Goal: Information Seeking & Learning: Learn about a topic

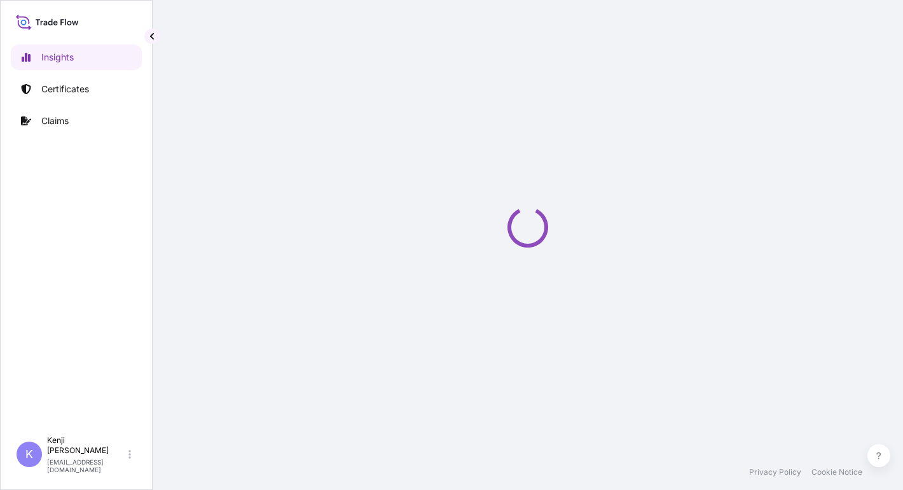
select select "2025"
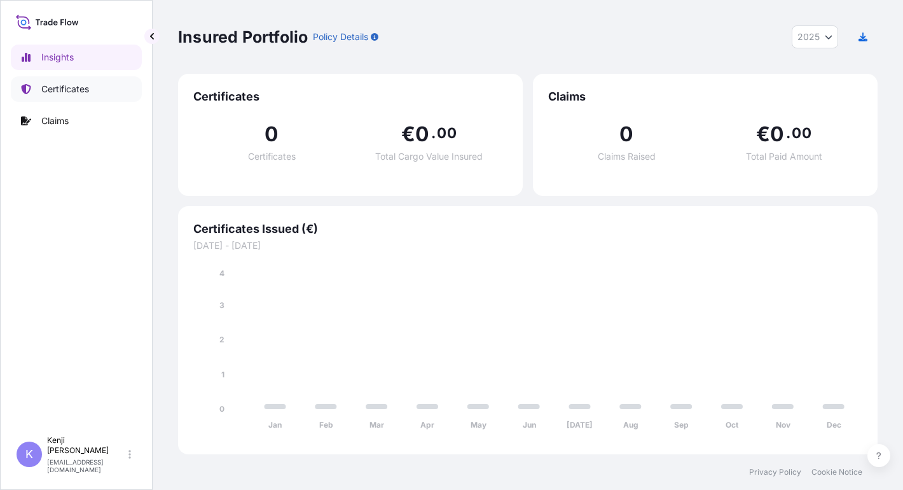
click at [81, 95] on link "Certificates" at bounding box center [76, 88] width 131 height 25
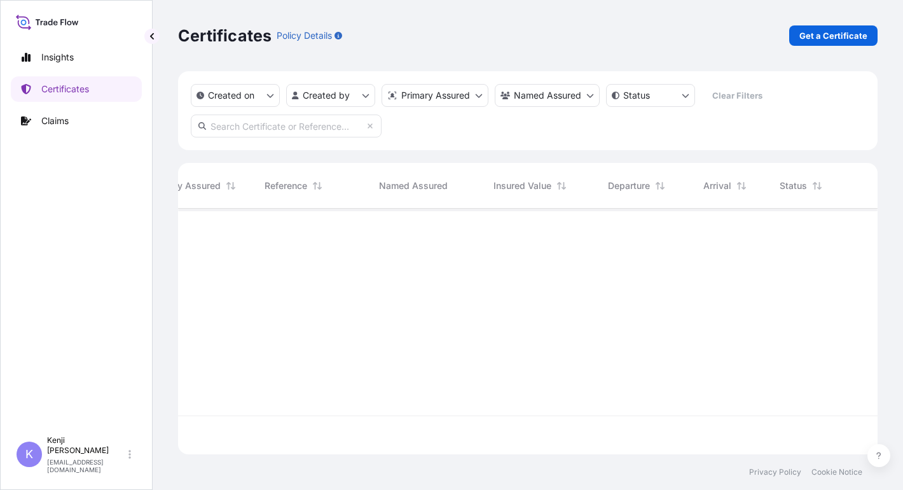
scroll to position [0, 254]
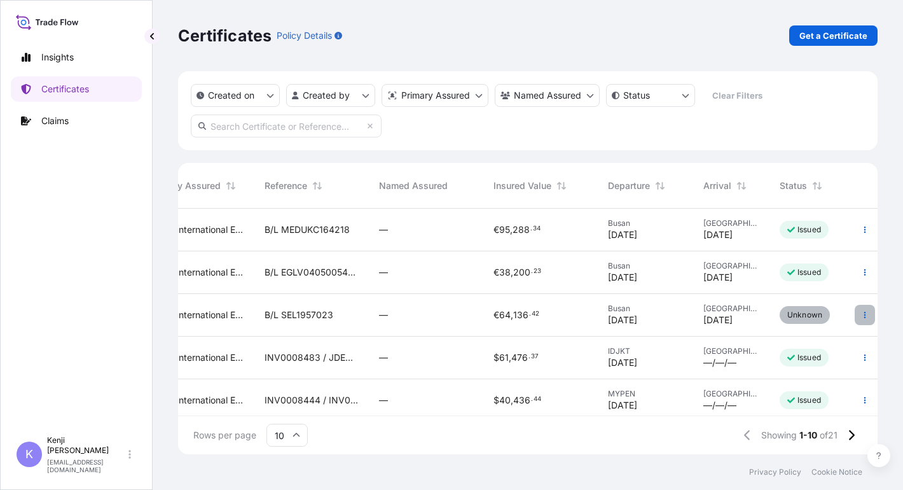
click at [856, 319] on button "button" at bounding box center [865, 315] width 20 height 20
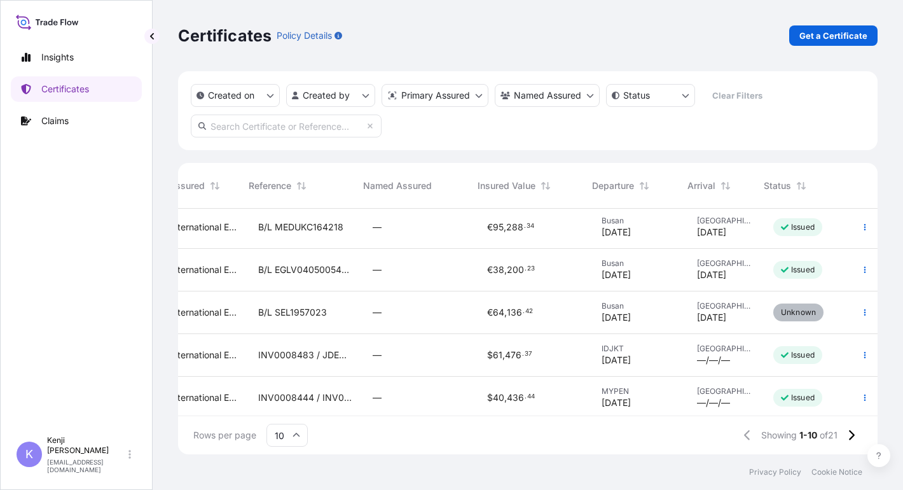
scroll to position [0, 270]
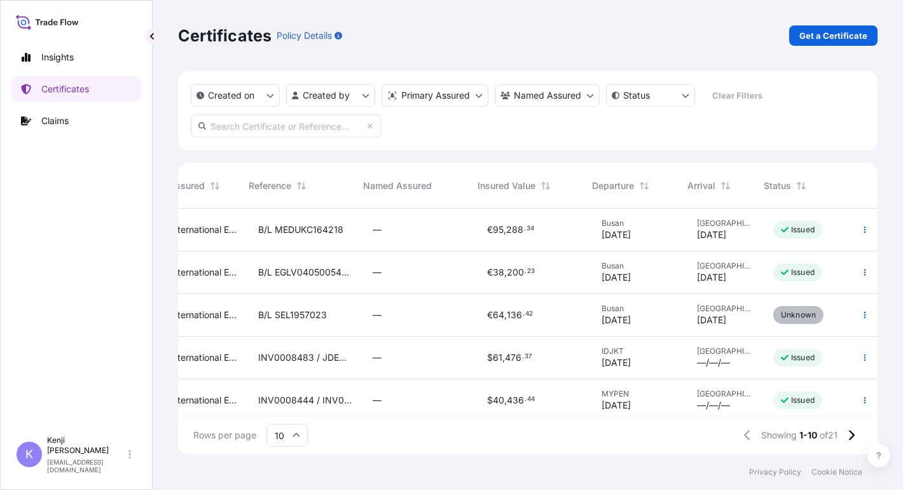
click at [398, 322] on div "—" at bounding box center [420, 315] width 114 height 43
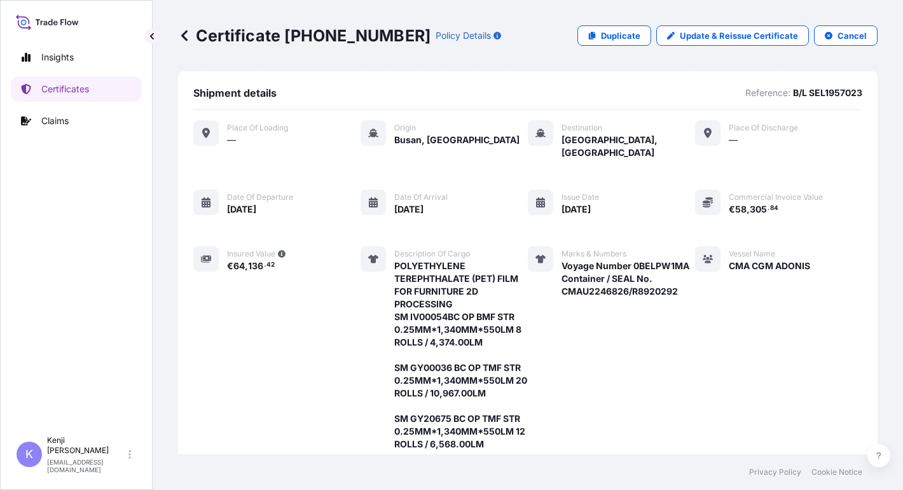
click at [855, 331] on div "Shipment details Reference: B/L SEL1957023 Place of Loading — Origin [GEOGRAPHI…" at bounding box center [528, 268] width 700 height 394
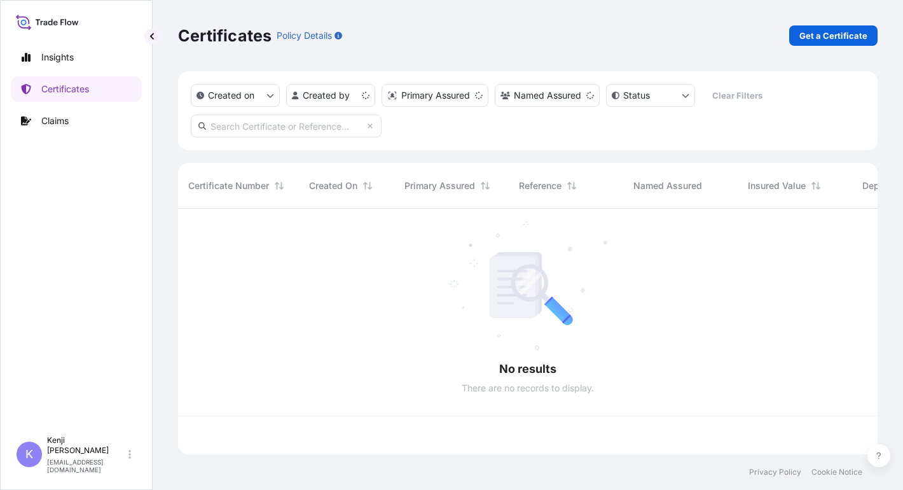
scroll to position [243, 690]
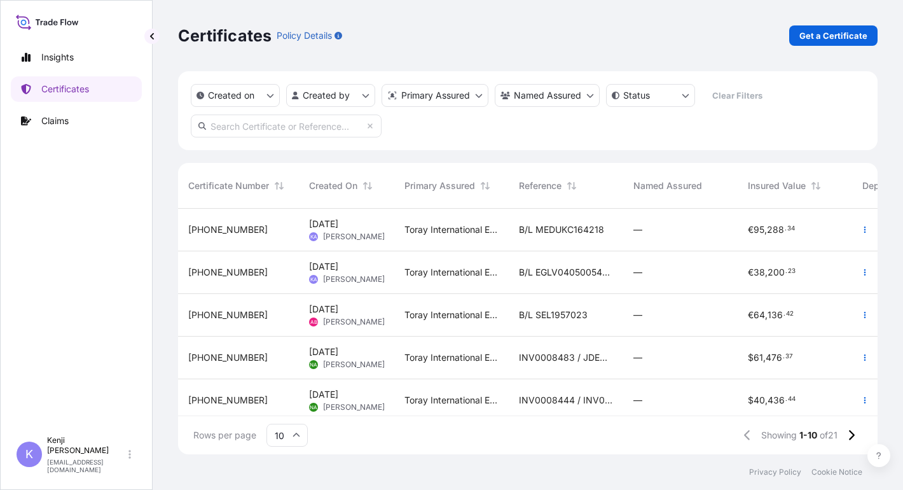
click at [600, 45] on div "Certificates Policy Details Get a Certificate" at bounding box center [528, 35] width 700 height 20
click at [95, 464] on p "[EMAIL_ADDRESS][DOMAIN_NAME]" at bounding box center [86, 465] width 79 height 15
